Goal: Find specific page/section: Find specific page/section

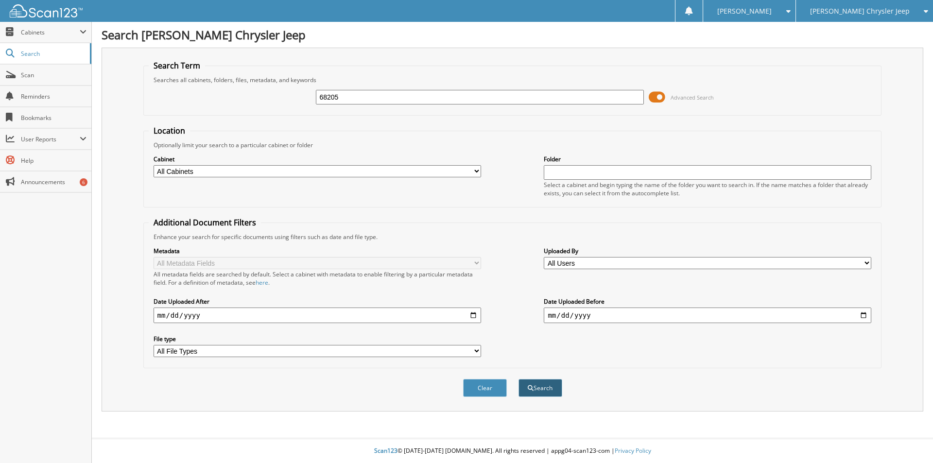
type input "68205"
click at [543, 388] on button "Search" at bounding box center [541, 388] width 44 height 18
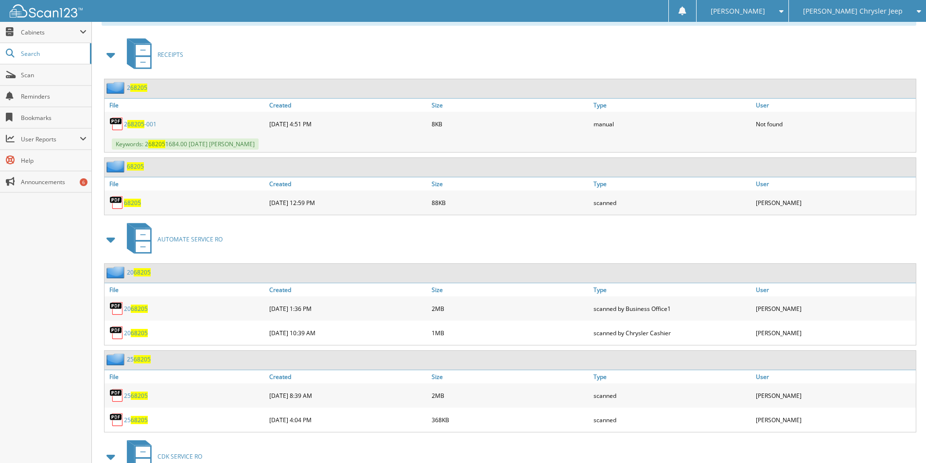
scroll to position [437, 0]
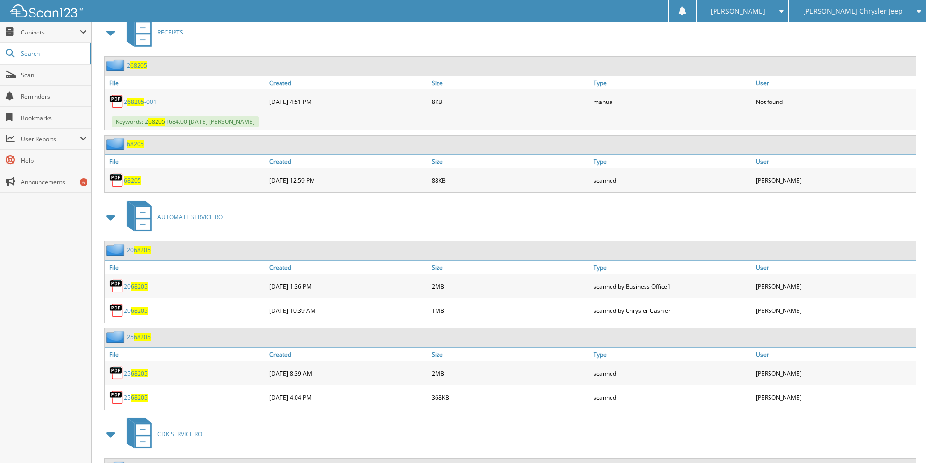
click at [137, 371] on span "68205" at bounding box center [139, 373] width 17 height 8
click at [139, 395] on span "68205" at bounding box center [139, 398] width 17 height 8
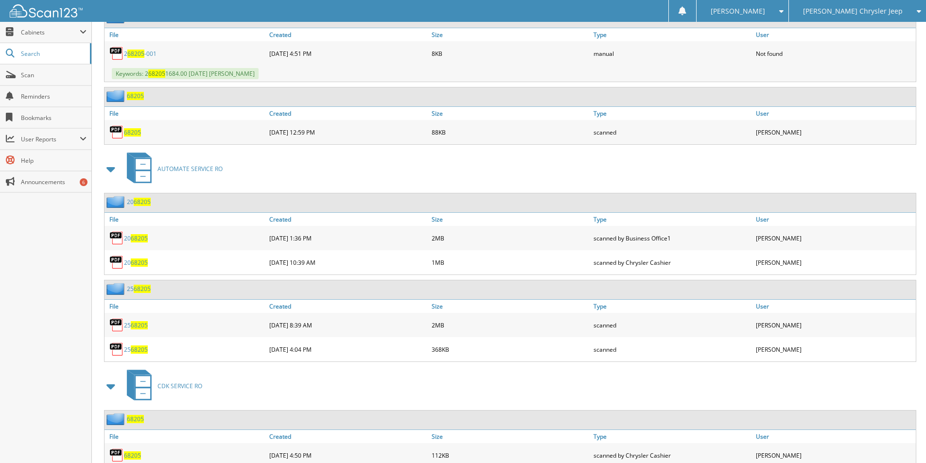
scroll to position [486, 0]
click at [137, 324] on span "68205" at bounding box center [139, 325] width 17 height 8
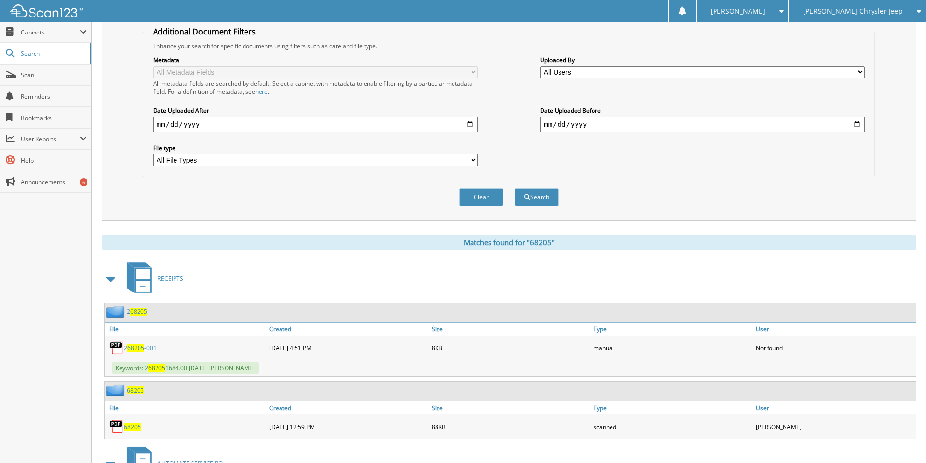
scroll to position [0, 0]
